Goal: Information Seeking & Learning: Learn about a topic

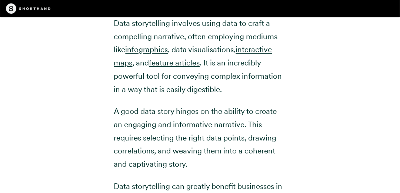
scroll to position [926, 0]
drag, startPoint x: 182, startPoint y: 24, endPoint x: 182, endPoint y: 29, distance: 4.1
click at [182, 24] on p "Data storytelling involves using data to craft a compelling narrative, often em…" at bounding box center [200, 55] width 172 height 79
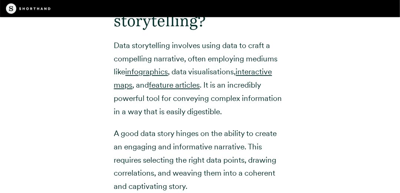
scroll to position [890, 0]
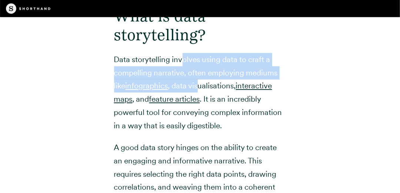
drag, startPoint x: 182, startPoint y: 59, endPoint x: 202, endPoint y: 83, distance: 30.8
click at [202, 82] on p "Data storytelling involves using data to craft a compelling narrative, often em…" at bounding box center [200, 92] width 172 height 79
click at [202, 83] on p "Data storytelling involves using data to craft a compelling narrative, often em…" at bounding box center [200, 92] width 172 height 79
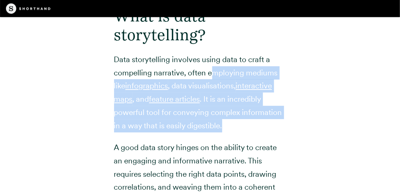
drag, startPoint x: 212, startPoint y: 75, endPoint x: 222, endPoint y: 133, distance: 59.1
click at [222, 133] on div "What is data storytelling? Data storytelling involves using data to craft a com…" at bounding box center [200, 190] width 172 height 414
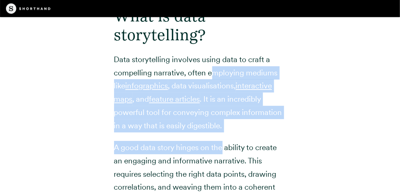
click at [222, 133] on div "What is data storytelling? Data storytelling involves using data to craft a com…" at bounding box center [200, 190] width 172 height 414
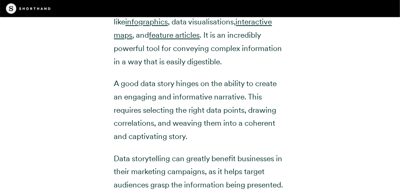
scroll to position [964, 0]
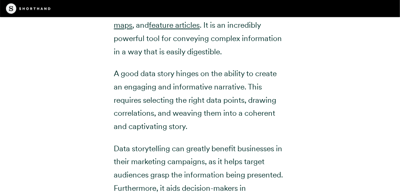
click at [212, 111] on p "A good data story hinges on the ability to create an engaging and informative n…" at bounding box center [200, 100] width 172 height 66
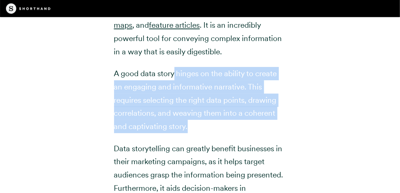
drag, startPoint x: 173, startPoint y: 77, endPoint x: 188, endPoint y: 125, distance: 50.7
click at [188, 125] on p "A good data story hinges on the ability to create an engaging and informative n…" at bounding box center [200, 100] width 172 height 66
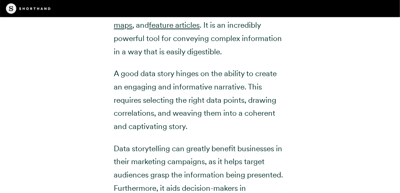
click at [218, 120] on p "A good data story hinges on the ability to create an engaging and informative n…" at bounding box center [200, 100] width 172 height 66
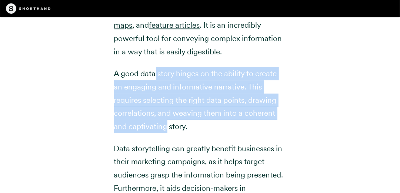
drag, startPoint x: 155, startPoint y: 72, endPoint x: 167, endPoint y: 132, distance: 61.3
click at [167, 132] on p "A good data story hinges on the ability to create an engaging and informative n…" at bounding box center [200, 100] width 172 height 66
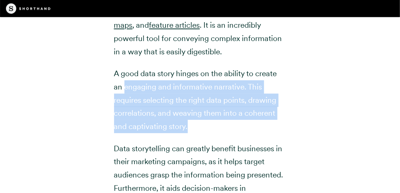
drag, startPoint x: 198, startPoint y: 128, endPoint x: 124, endPoint y: 89, distance: 83.7
click at [124, 89] on p "A good data story hinges on the ability to create an engaging and informative n…" at bounding box center [200, 100] width 172 height 66
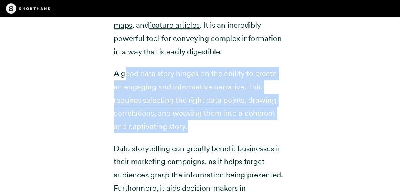
drag, startPoint x: 126, startPoint y: 64, endPoint x: 203, endPoint y: 126, distance: 98.1
click at [203, 126] on div "What is data storytelling? Data storytelling involves using data to craft a com…" at bounding box center [200, 116] width 172 height 414
click at [203, 126] on p "A good data story hinges on the ability to create an engaging and informative n…" at bounding box center [200, 100] width 172 height 66
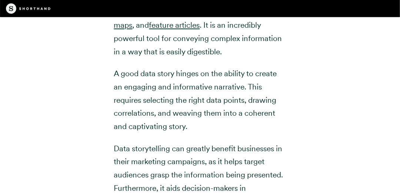
scroll to position [1000, 0]
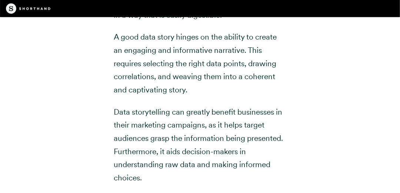
click at [206, 109] on p "Data storytelling can greatly benefit businesses in their marketing campaigns, …" at bounding box center [200, 145] width 172 height 79
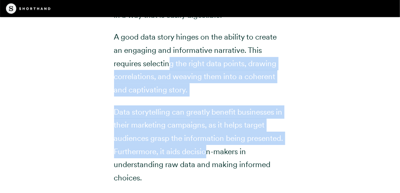
drag, startPoint x: 169, startPoint y: 69, endPoint x: 209, endPoint y: 148, distance: 88.7
click at [209, 148] on div "What is data storytelling? Data storytelling involves using data to craft a com…" at bounding box center [200, 79] width 172 height 414
click at [209, 148] on p "Data storytelling can greatly benefit businesses in their marketing campaigns, …" at bounding box center [200, 145] width 172 height 79
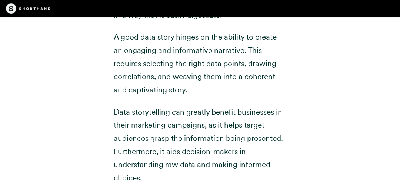
scroll to position [1038, 0]
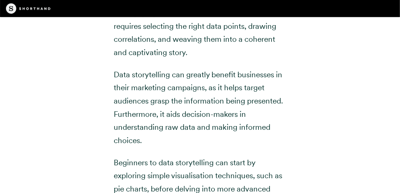
click at [163, 89] on p "Data storytelling can greatly benefit businesses in their marketing campaigns, …" at bounding box center [200, 107] width 172 height 79
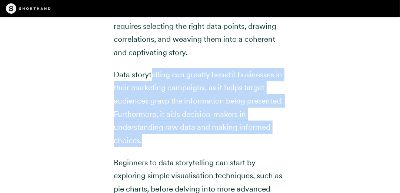
drag, startPoint x: 152, startPoint y: 75, endPoint x: 195, endPoint y: 139, distance: 76.5
click at [195, 139] on p "Data storytelling can greatly benefit businesses in their marketing campaigns, …" at bounding box center [200, 107] width 172 height 79
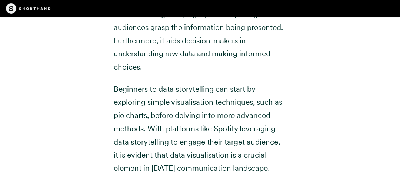
scroll to position [1112, 0]
click at [161, 98] on p "Beginners to data storytelling can start by exploring simple visualisation tech…" at bounding box center [200, 128] width 172 height 93
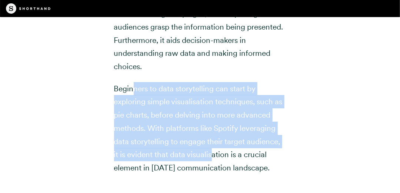
drag, startPoint x: 132, startPoint y: 84, endPoint x: 214, endPoint y: 156, distance: 109.2
click at [214, 156] on p "Beginners to data storytelling can start by exploring simple visualisation tech…" at bounding box center [200, 128] width 172 height 93
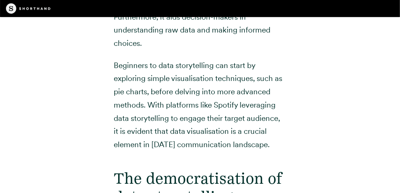
scroll to position [1149, 0]
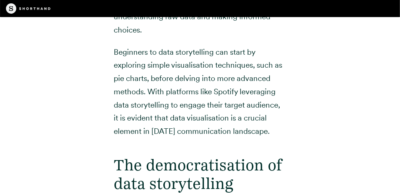
click at [196, 102] on p "Beginners to data storytelling can start by exploring simple visualisation tech…" at bounding box center [200, 92] width 172 height 93
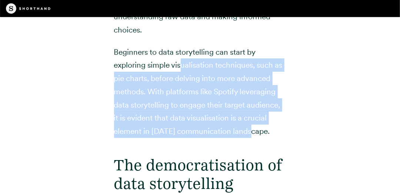
drag, startPoint x: 182, startPoint y: 63, endPoint x: 248, endPoint y: 126, distance: 91.2
click at [248, 126] on p "Beginners to data storytelling can start by exploring simple visualisation tech…" at bounding box center [200, 92] width 172 height 93
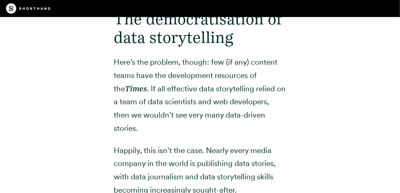
scroll to position [1297, 0]
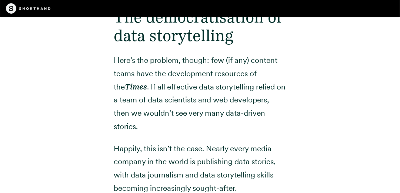
click at [218, 83] on p "Here’s the problem, though: few (if any) content teams have the development res…" at bounding box center [200, 93] width 172 height 79
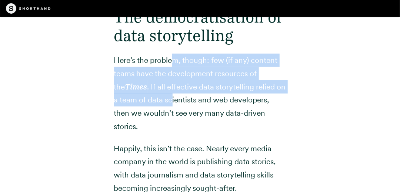
drag, startPoint x: 175, startPoint y: 52, endPoint x: 182, endPoint y: 100, distance: 48.0
click at [182, 100] on p "Here’s the problem, though: few (if any) content teams have the development res…" at bounding box center [200, 93] width 172 height 79
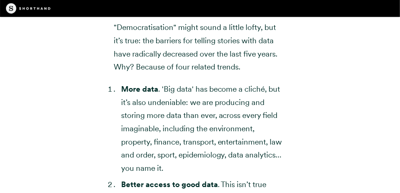
scroll to position [1483, 0]
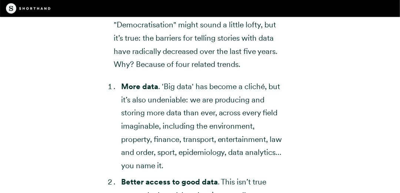
click at [162, 95] on li "More data . 'Big data' has become a cliché, but it’s also undeniable: we are pr…" at bounding box center [203, 126] width 165 height 93
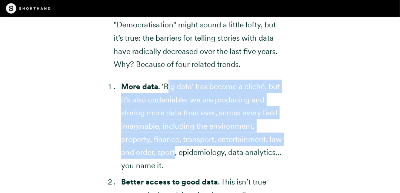
drag, startPoint x: 170, startPoint y: 89, endPoint x: 176, endPoint y: 149, distance: 61.1
click at [176, 149] on li "More data . 'Big data' has become a cliché, but it’s also undeniable: we are pr…" at bounding box center [203, 126] width 165 height 93
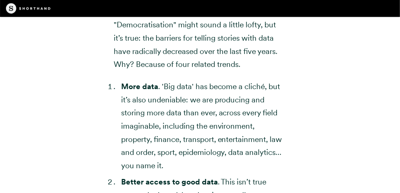
click at [225, 144] on li "More data . 'Big data' has become a cliché, but it’s also undeniable: we are pr…" at bounding box center [203, 126] width 165 height 93
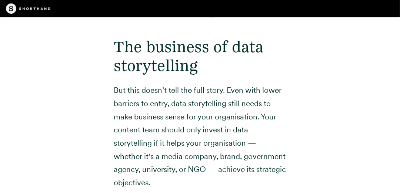
scroll to position [2076, 0]
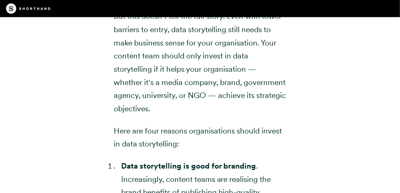
click at [166, 66] on p "But this doesn’t tell the full story. Even with lower barriers to entry, data s…" at bounding box center [200, 63] width 172 height 106
drag, startPoint x: 139, startPoint y: 32, endPoint x: 187, endPoint y: 121, distance: 101.5
click at [187, 116] on p "But this doesn’t tell the full story. Even with lower barriers to entry, data s…" at bounding box center [200, 63] width 172 height 106
click at [191, 106] on p "But this doesn’t tell the full story. Even with lower barriers to entry, data s…" at bounding box center [200, 63] width 172 height 106
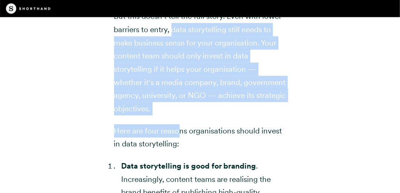
drag, startPoint x: 173, startPoint y: 47, endPoint x: 182, endPoint y: 132, distance: 84.6
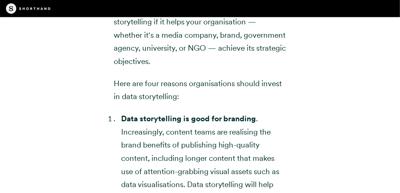
scroll to position [2150, 0]
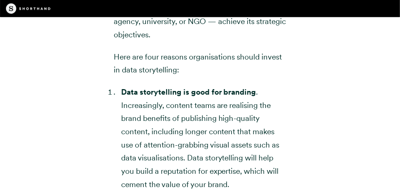
click at [179, 97] on strong "Data storytelling is good for branding" at bounding box center [188, 91] width 135 height 9
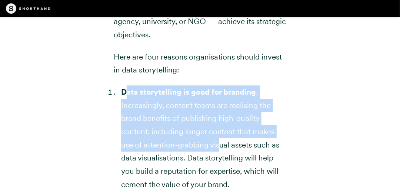
drag, startPoint x: 154, startPoint y: 107, endPoint x: 219, endPoint y: 156, distance: 81.0
click at [219, 156] on li "Data storytelling is good for branding . Increasingly, content teams are realis…" at bounding box center [203, 139] width 165 height 106
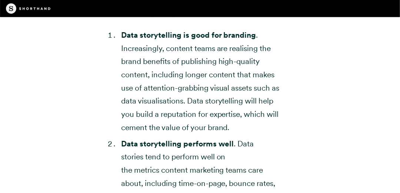
scroll to position [2260, 0]
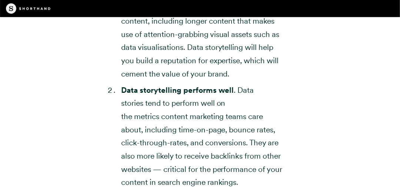
click at [209, 118] on li "Data storytelling performs well . Data stories tend to perform well on the metr…" at bounding box center [203, 137] width 165 height 106
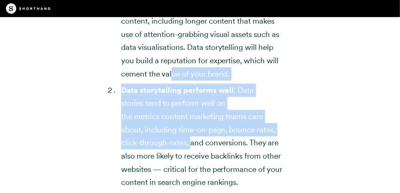
drag, startPoint x: 185, startPoint y: 134, endPoint x: 191, endPoint y: 161, distance: 27.6
click at [191, 161] on ol "Data storytelling is good for branding . Increasingly, content teams are realis…" at bounding box center [200, 184] width 172 height 419
click at [191, 161] on li "Data storytelling performs well . Data stories tend to perform well on the metr…" at bounding box center [203, 137] width 165 height 106
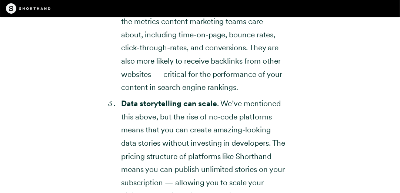
scroll to position [2409, 0]
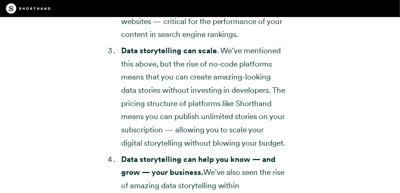
click at [209, 122] on li "Data storytelling can scale . We’ve mentioned this above, but the rise of no-co…" at bounding box center [203, 97] width 165 height 106
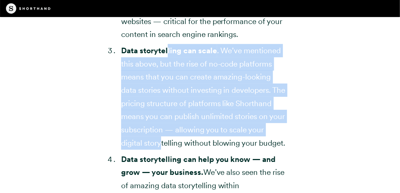
drag, startPoint x: 167, startPoint y: 63, endPoint x: 198, endPoint y: 164, distance: 105.6
click at [198, 150] on li "Data storytelling can scale . We’ve mentioned this above, but the rise of no-co…" at bounding box center [203, 97] width 165 height 106
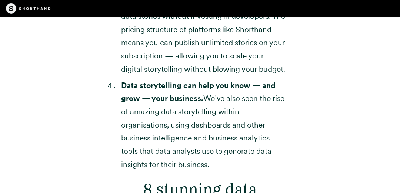
scroll to position [2520, 0]
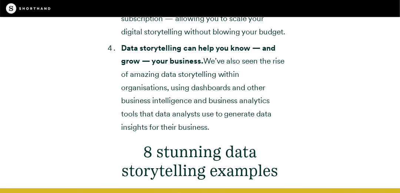
click at [198, 122] on li "Data storytelling can help you know — and grow — your business. We’ve also seen…" at bounding box center [203, 88] width 165 height 93
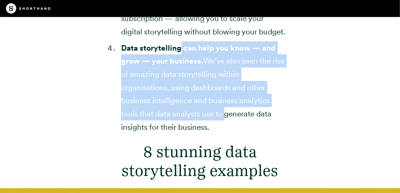
drag, startPoint x: 199, startPoint y: 78, endPoint x: 225, endPoint y: 141, distance: 68.1
click at [225, 134] on li "Data storytelling can help you know — and grow — your business. We’ve also seen…" at bounding box center [203, 88] width 165 height 93
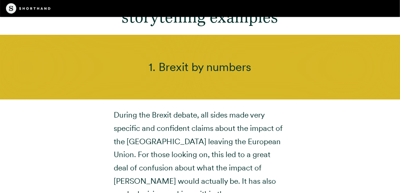
scroll to position [2743, 0]
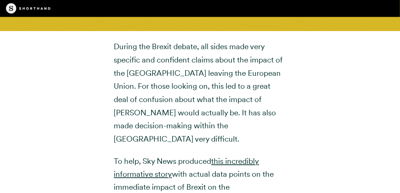
click at [197, 111] on p "During the Brexit debate, all sides made very specific and confident claims abo…" at bounding box center [200, 93] width 172 height 106
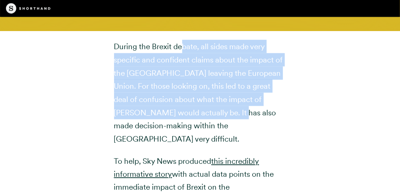
drag, startPoint x: 183, startPoint y: 77, endPoint x: 200, endPoint y: 139, distance: 63.6
click at [200, 139] on p "During the Brexit debate, all sides made very specific and confident claims abo…" at bounding box center [200, 93] width 172 height 106
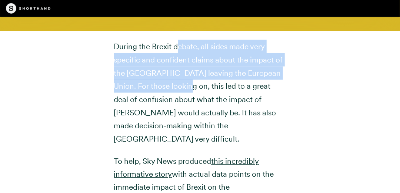
drag, startPoint x: 177, startPoint y: 75, endPoint x: 180, endPoint y: 108, distance: 33.2
click at [180, 108] on p "During the Brexit debate, all sides made very specific and confident claims abo…" at bounding box center [200, 93] width 172 height 106
click at [180, 107] on p "During the Brexit debate, all sides made very specific and confident claims abo…" at bounding box center [200, 93] width 172 height 106
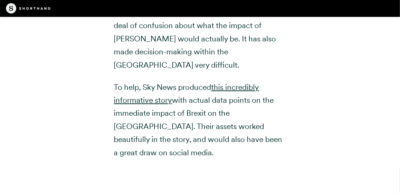
click at [191, 99] on p "To help, Sky News produced this incredibly informative story with actual data p…" at bounding box center [200, 120] width 172 height 79
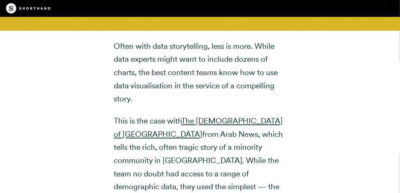
scroll to position [4077, 0]
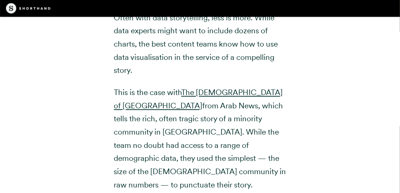
click at [211, 113] on p "This is the case with The [DEMOGRAPHIC_DATA] of [GEOGRAPHIC_DATA] from Arab New…" at bounding box center [200, 139] width 172 height 106
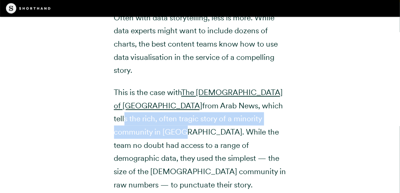
drag, startPoint x: 188, startPoint y: 107, endPoint x: 223, endPoint y: 127, distance: 41.5
click at [223, 127] on p "This is the case with The [DEMOGRAPHIC_DATA] of [GEOGRAPHIC_DATA] from Arab New…" at bounding box center [200, 139] width 172 height 106
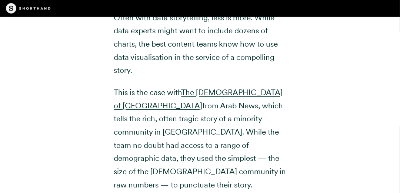
click at [147, 137] on p "This is the case with The [DEMOGRAPHIC_DATA] of [GEOGRAPHIC_DATA] from Arab New…" at bounding box center [200, 139] width 172 height 106
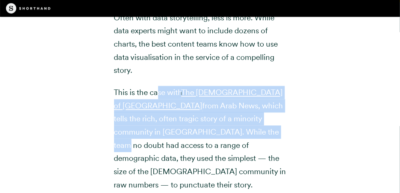
drag, startPoint x: 159, startPoint y: 89, endPoint x: 164, endPoint y: 135, distance: 46.9
click at [164, 135] on p "This is the case with The [DEMOGRAPHIC_DATA] of [GEOGRAPHIC_DATA] from Arab New…" at bounding box center [200, 139] width 172 height 106
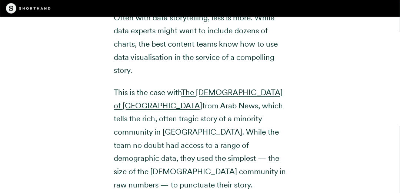
click at [208, 134] on p "This is the case with The [DEMOGRAPHIC_DATA] of [GEOGRAPHIC_DATA] from Arab New…" at bounding box center [200, 139] width 172 height 106
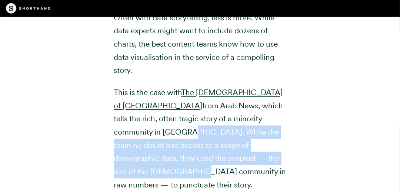
drag, startPoint x: 232, startPoint y: 122, endPoint x: 227, endPoint y: 158, distance: 36.3
click at [227, 158] on p "This is the case with The [DEMOGRAPHIC_DATA] of [GEOGRAPHIC_DATA] from Arab New…" at bounding box center [200, 139] width 172 height 106
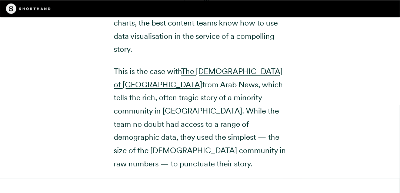
scroll to position [4114, 0]
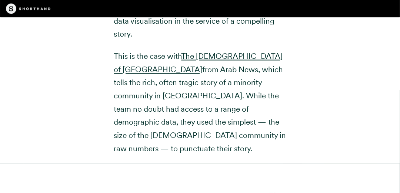
click at [180, 107] on p "This is the case with The [DEMOGRAPHIC_DATA] of [GEOGRAPHIC_DATA] from Arab New…" at bounding box center [200, 103] width 172 height 106
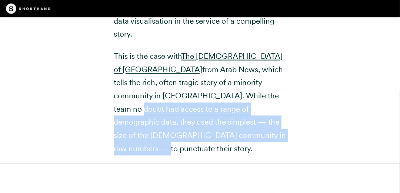
drag, startPoint x: 179, startPoint y: 104, endPoint x: 185, endPoint y: 138, distance: 35.0
click at [185, 138] on p "This is the case with The [DEMOGRAPHIC_DATA] of [GEOGRAPHIC_DATA] from Arab New…" at bounding box center [200, 103] width 172 height 106
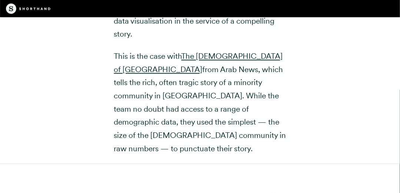
click at [197, 132] on p "This is the case with The [DEMOGRAPHIC_DATA] of [GEOGRAPHIC_DATA] from Arab New…" at bounding box center [200, 103] width 172 height 106
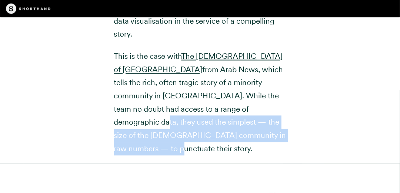
drag, startPoint x: 197, startPoint y: 106, endPoint x: 198, endPoint y: 143, distance: 37.4
click at [198, 143] on p "This is the case with The [DEMOGRAPHIC_DATA] of [GEOGRAPHIC_DATA] from Arab New…" at bounding box center [200, 103] width 172 height 106
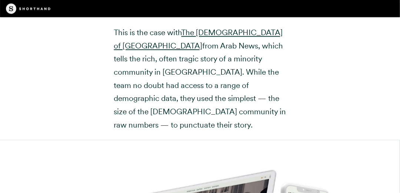
scroll to position [4151, 0]
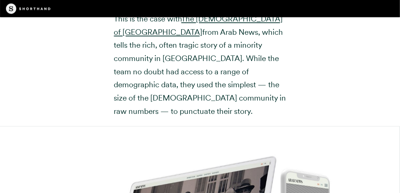
click at [186, 74] on p "This is the case with The [DEMOGRAPHIC_DATA] of [GEOGRAPHIC_DATA] from Arab New…" at bounding box center [200, 65] width 172 height 106
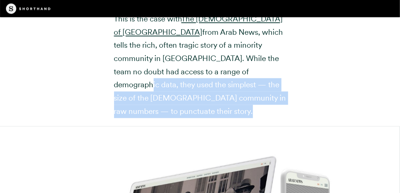
drag, startPoint x: 186, startPoint y: 74, endPoint x: 208, endPoint y: 112, distance: 43.0
click at [208, 112] on div "Often with data storytelling, less is more. While data experts might want to in…" at bounding box center [200, 27] width 195 height 199
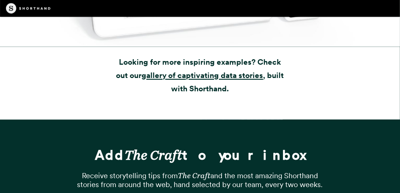
scroll to position [7635, 0]
